Goal: Information Seeking & Learning: Learn about a topic

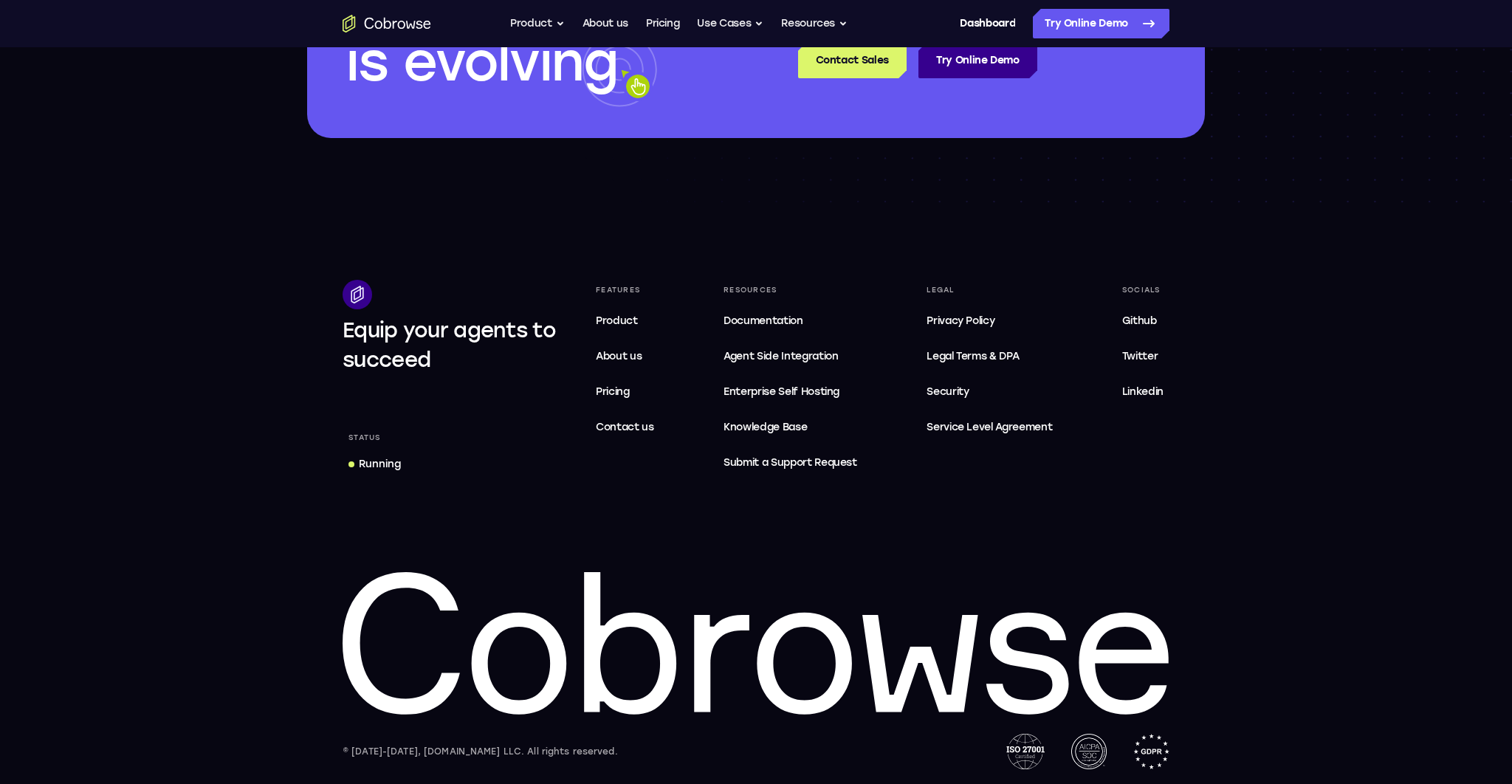
scroll to position [4392, 0]
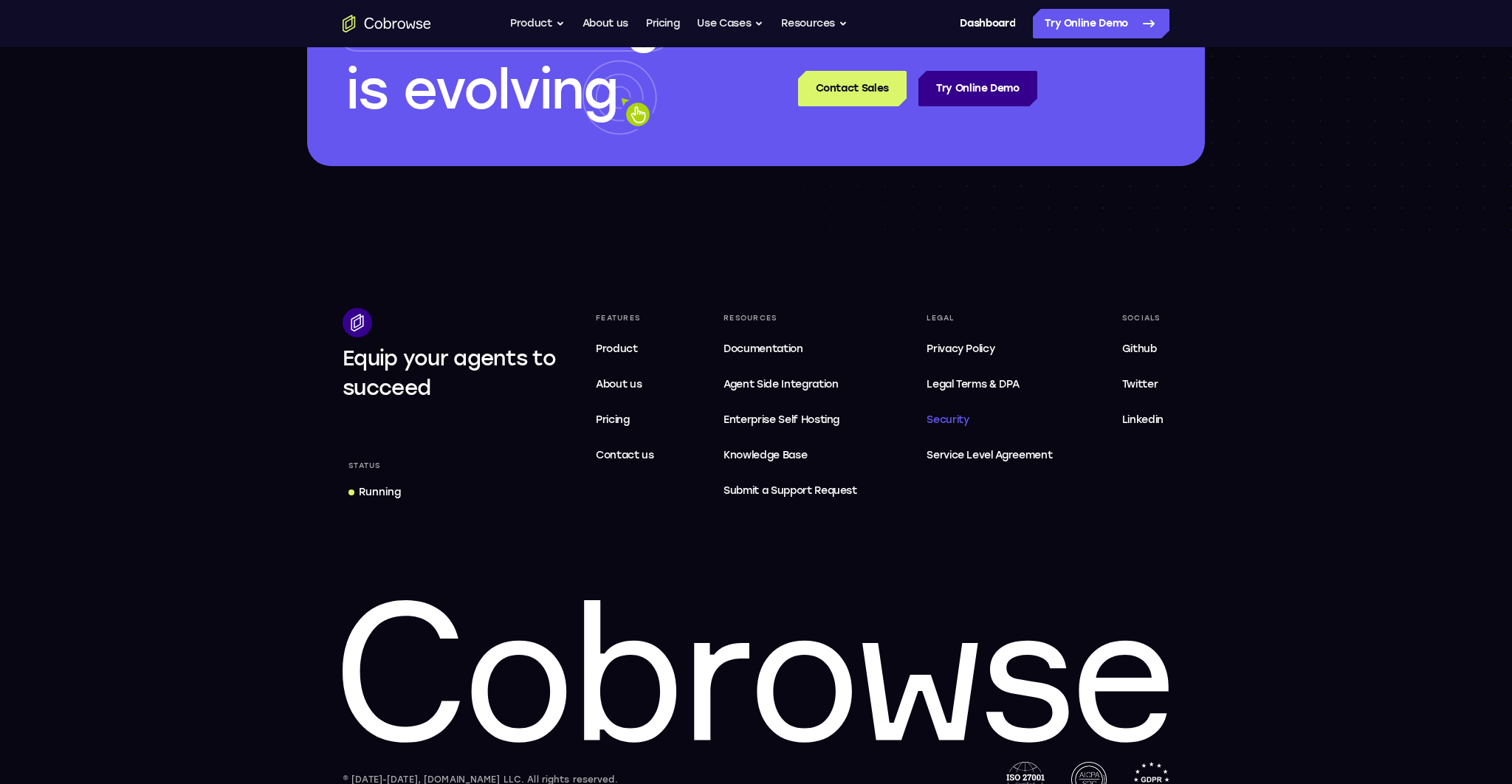
click at [948, 421] on span "Security" at bounding box center [947, 419] width 42 height 12
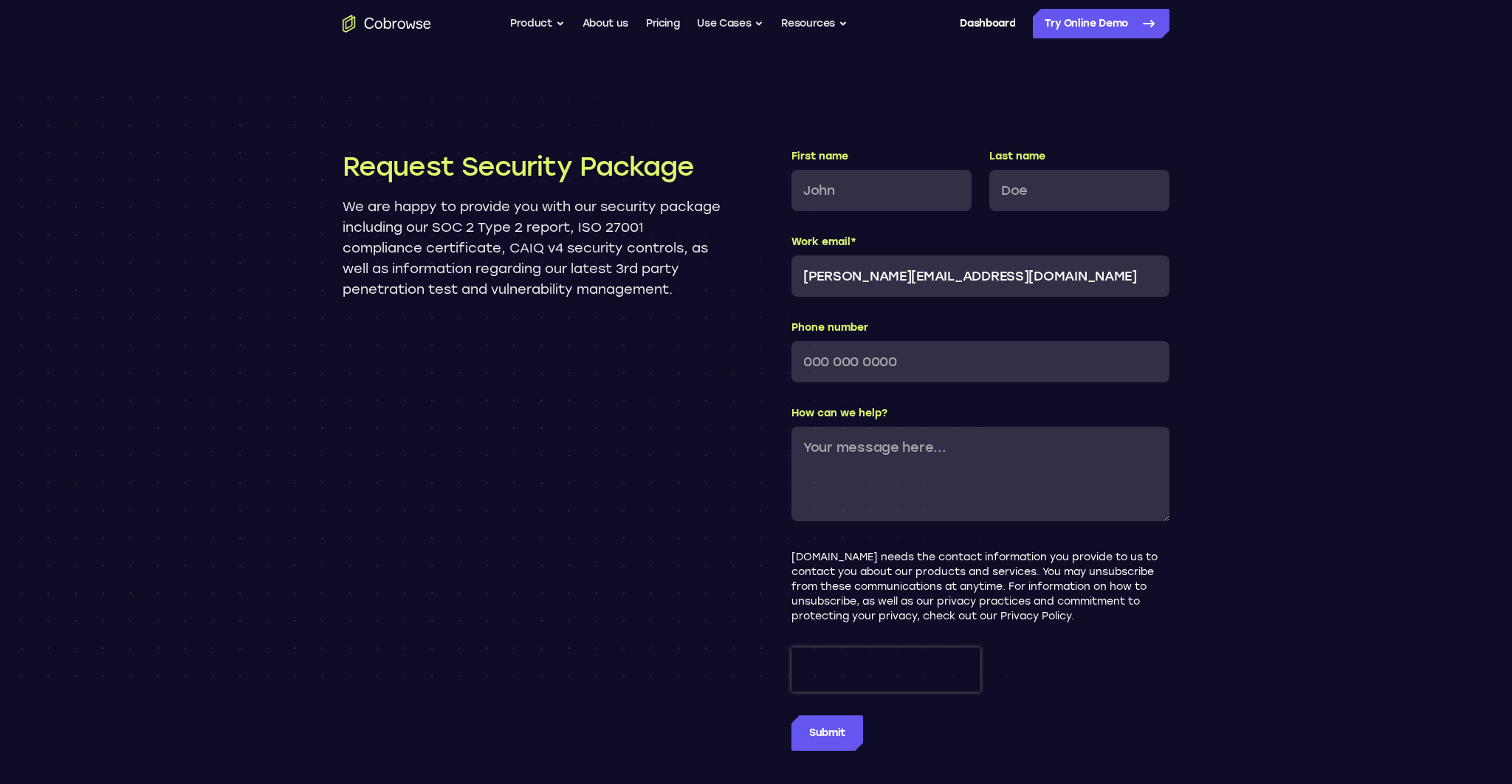
scroll to position [2373, 0]
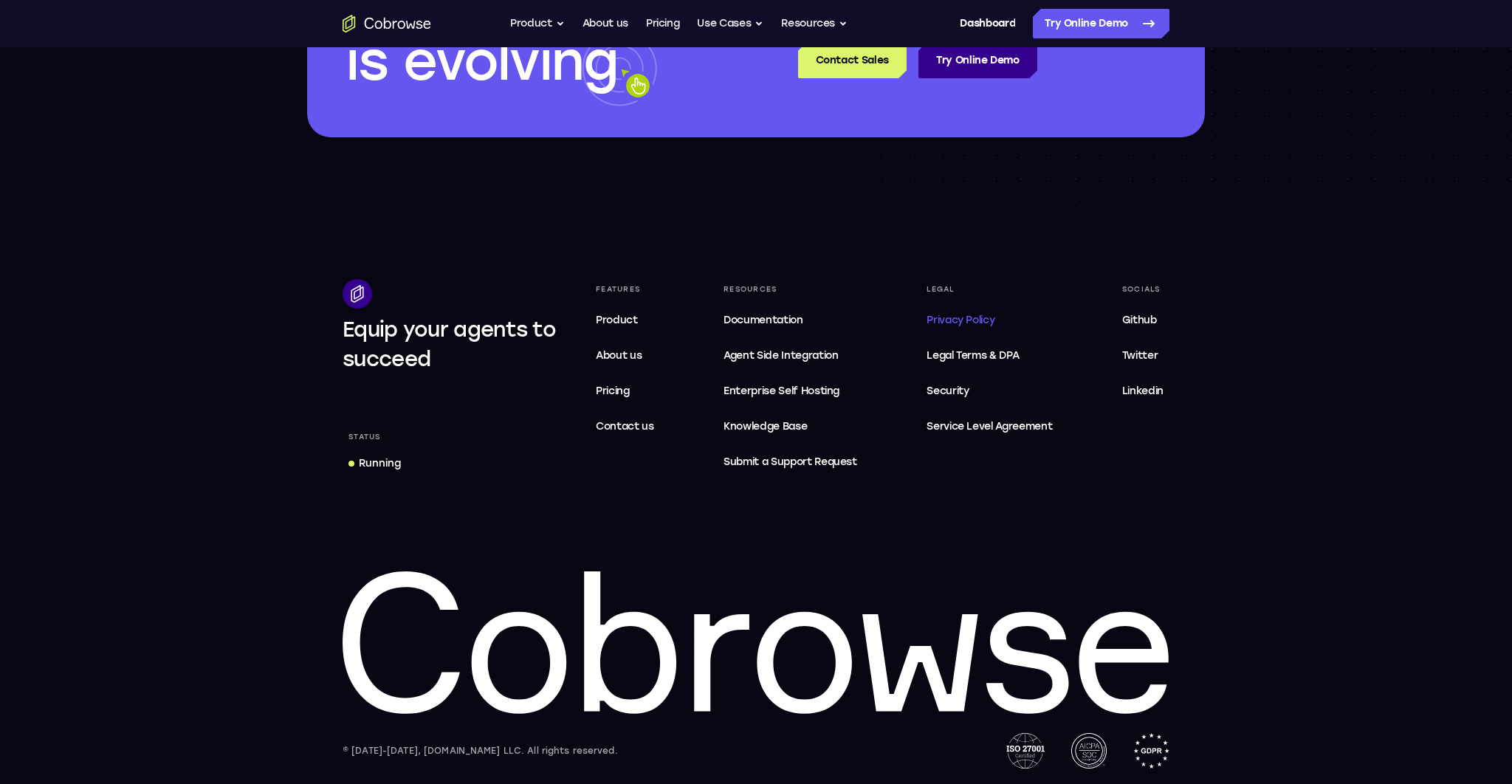
click at [977, 317] on span "Privacy Policy" at bounding box center [960, 320] width 68 height 12
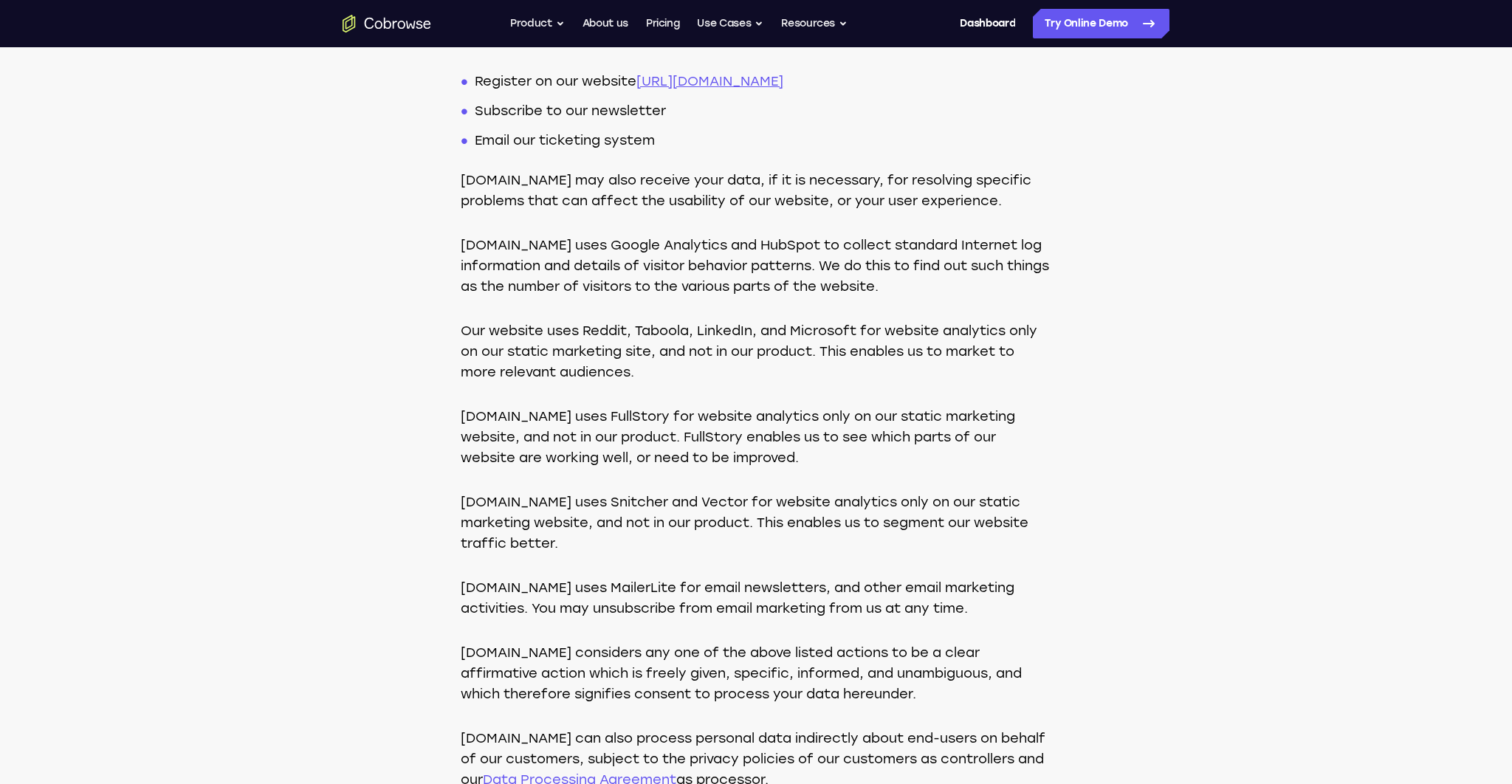
scroll to position [1940, 0]
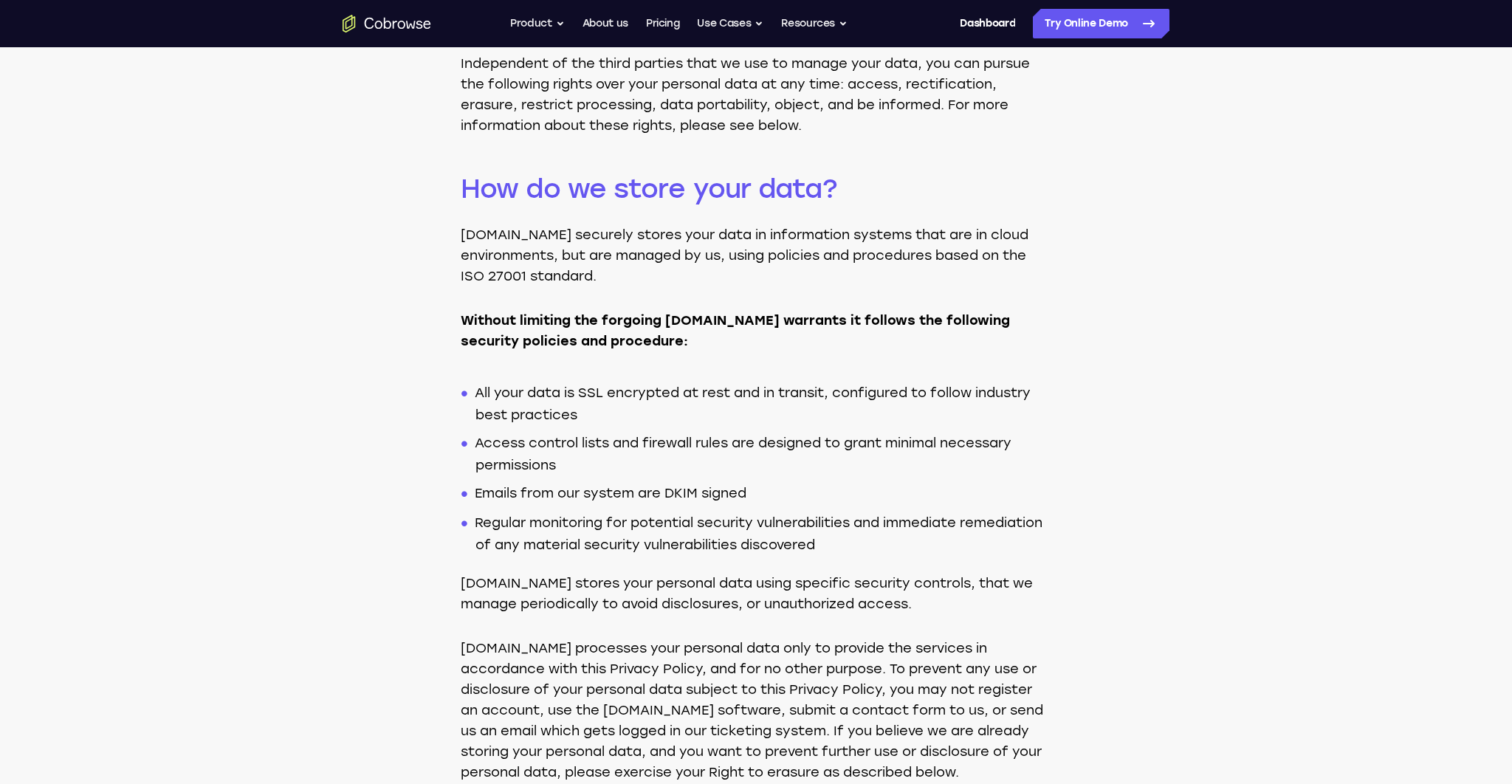
click at [623, 403] on li "All your data is SSL encrypted at rest and in transit, configured to follow ind…" at bounding box center [763, 400] width 576 height 50
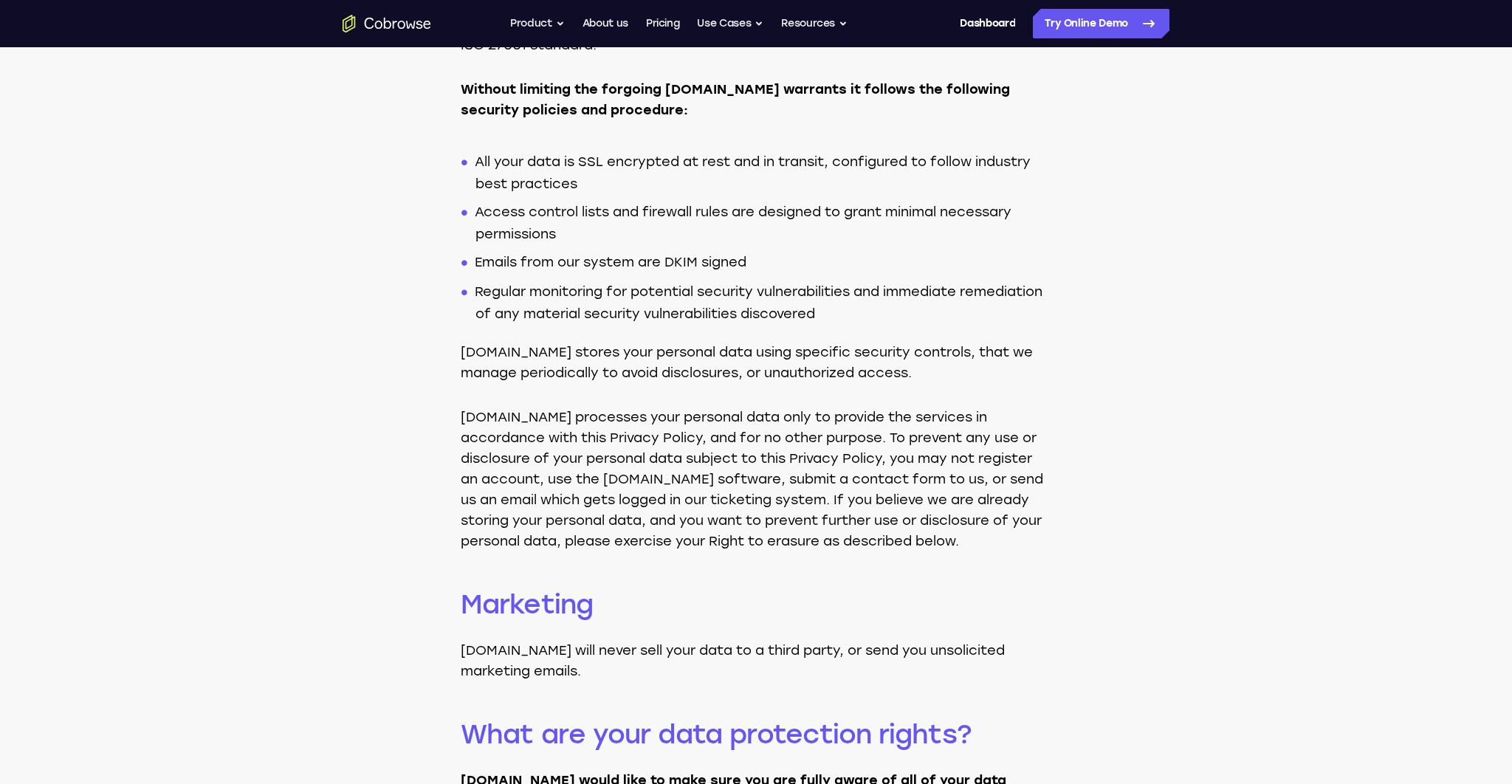
scroll to position [1989, 0]
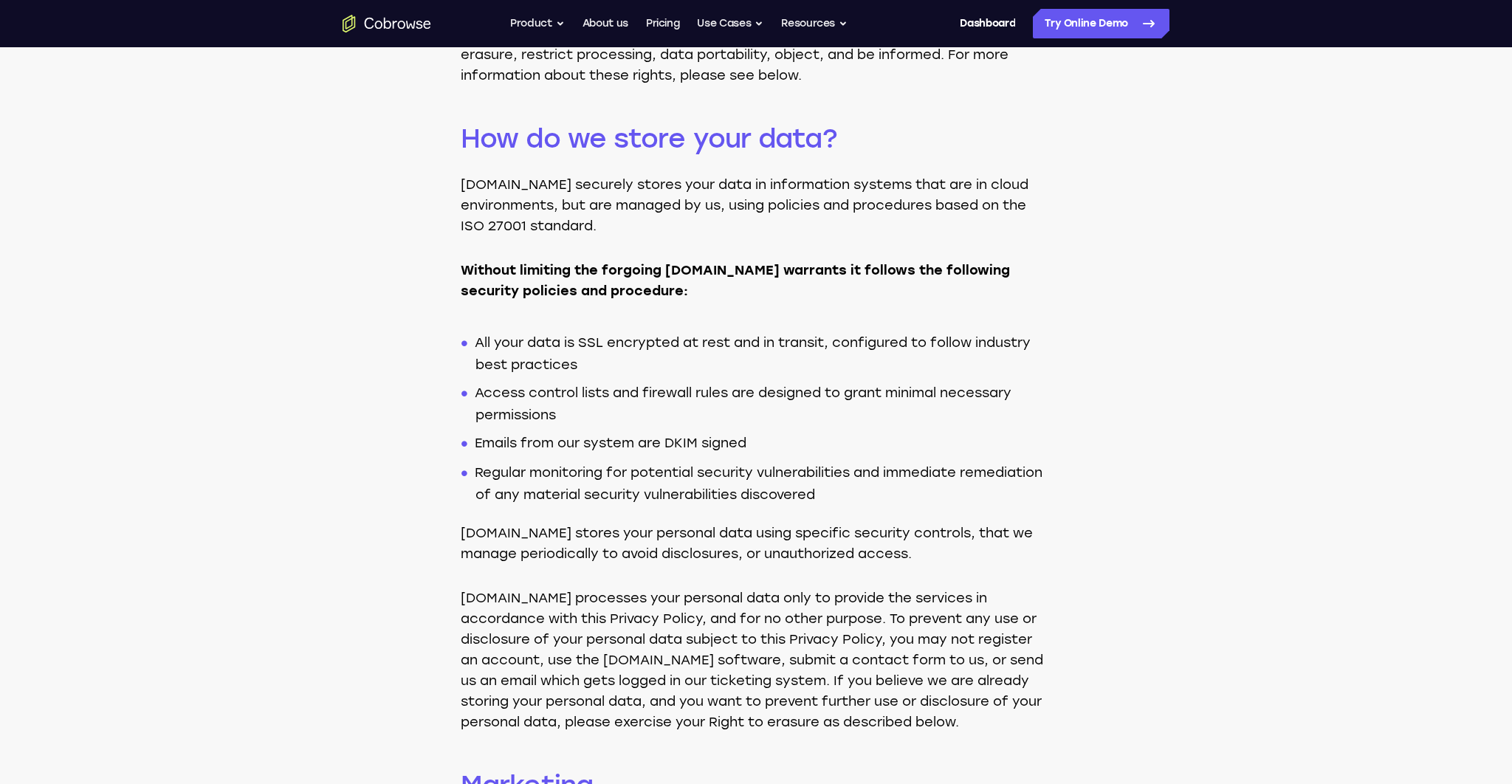
click at [649, 363] on li "All your data is SSL encrypted at rest and in transit, configured to follow ind…" at bounding box center [763, 349] width 576 height 50
